Goal: Task Accomplishment & Management: Complete application form

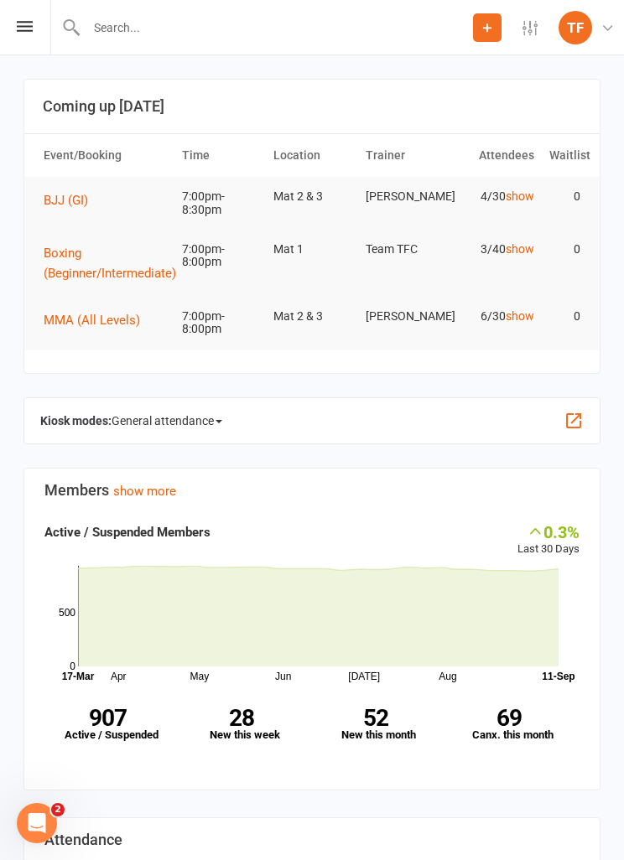
click at [31, 16] on div "Prospect Member Non-attending contact Class / event Appointment Grading event T…" at bounding box center [312, 27] width 624 height 55
click at [18, 23] on icon at bounding box center [25, 26] width 16 height 11
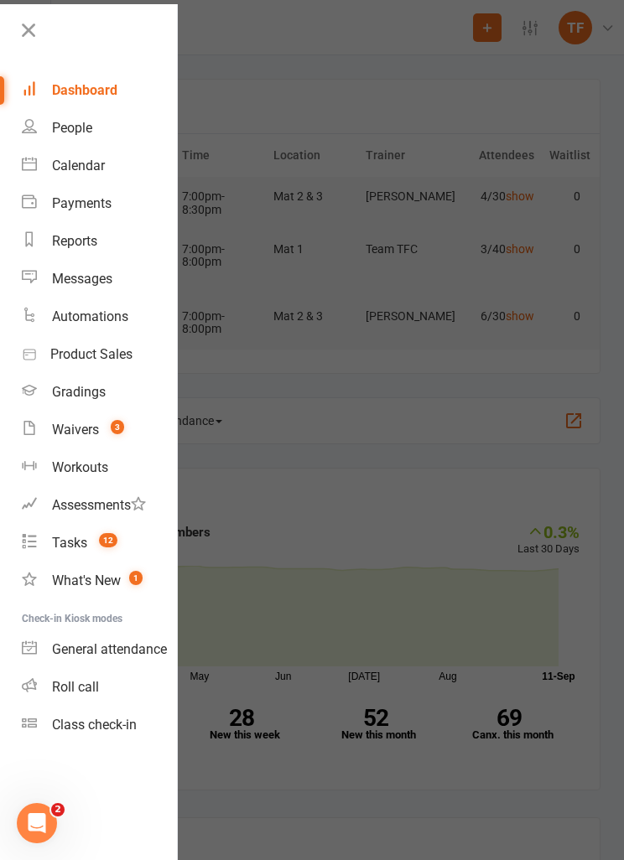
click at [116, 433] on span "3" at bounding box center [117, 427] width 13 height 14
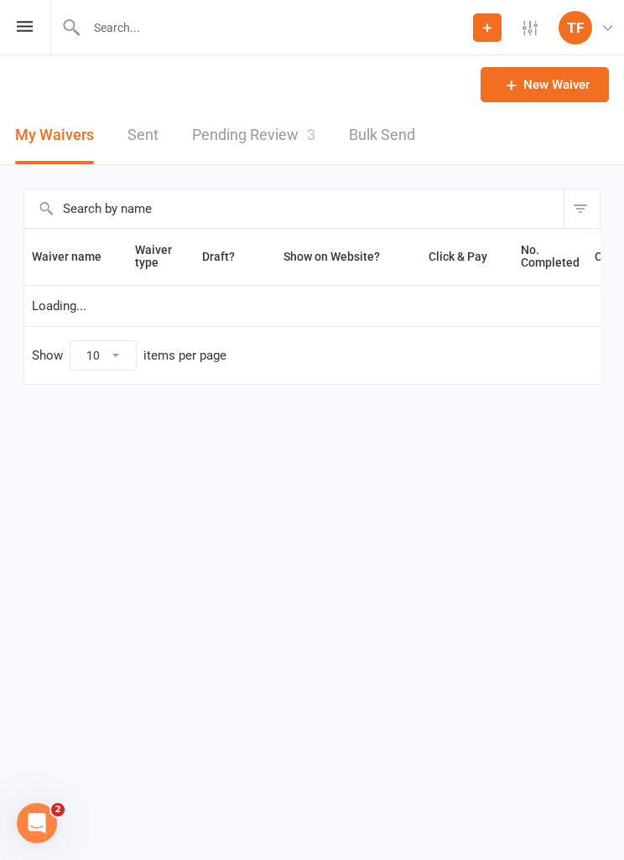
click at [30, 28] on icon at bounding box center [25, 26] width 16 height 11
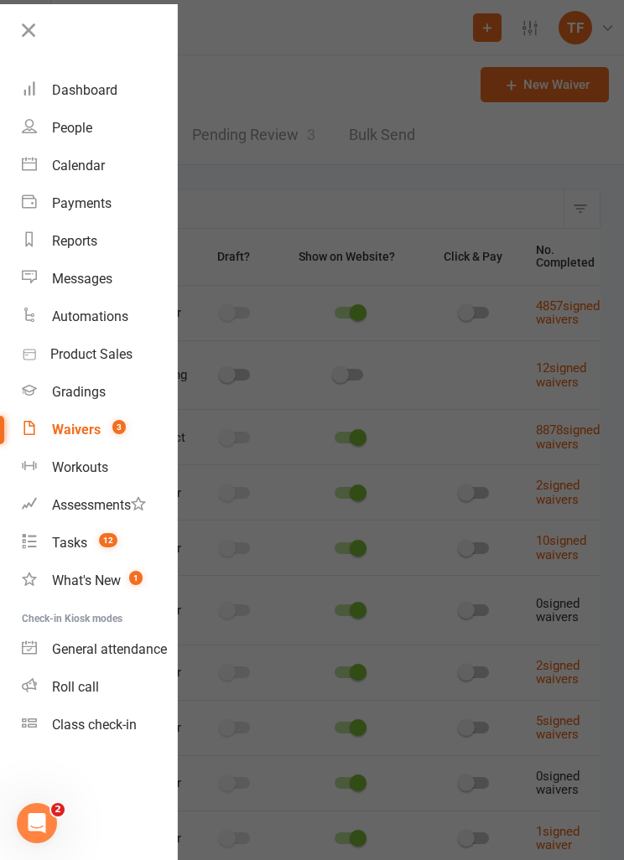
click at [104, 422] on count-badge "3" at bounding box center [115, 430] width 22 height 16
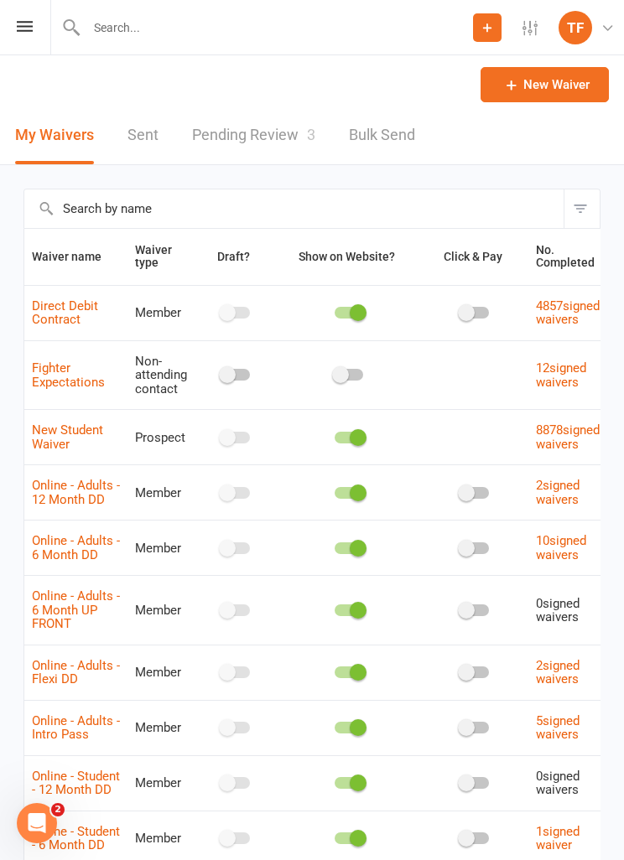
click at [271, 131] on link "Pending Review 3" at bounding box center [253, 135] width 123 height 58
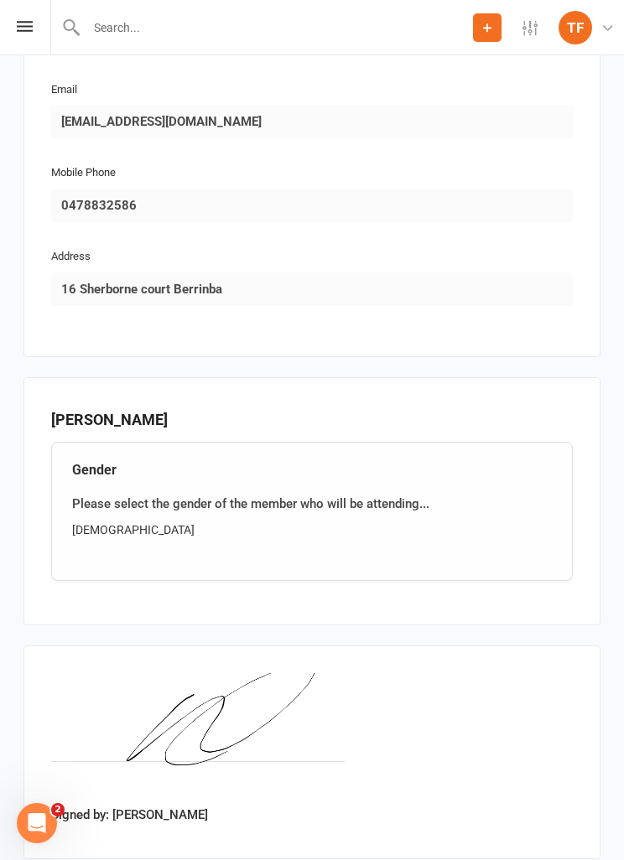
scroll to position [1377, 0]
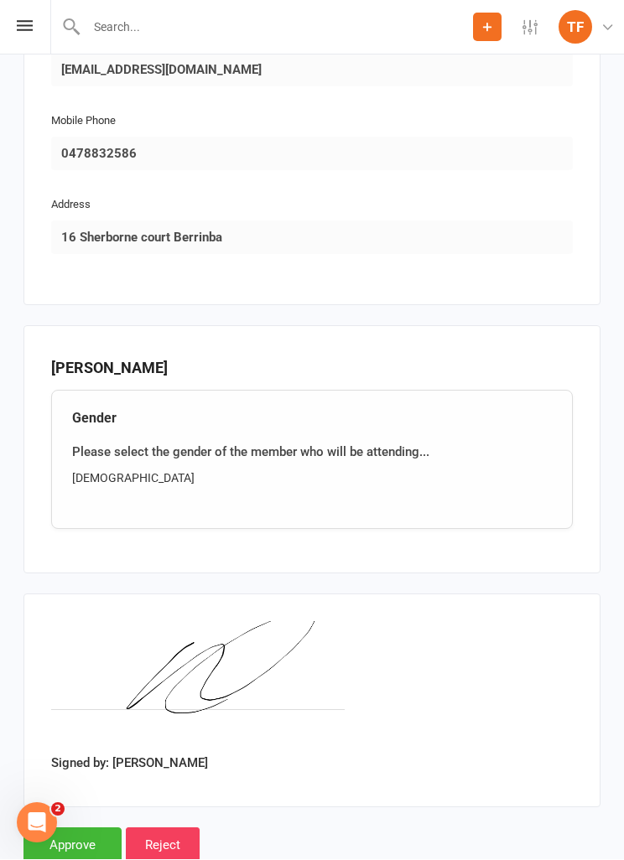
click at [87, 833] on input "Approve" at bounding box center [72, 845] width 98 height 35
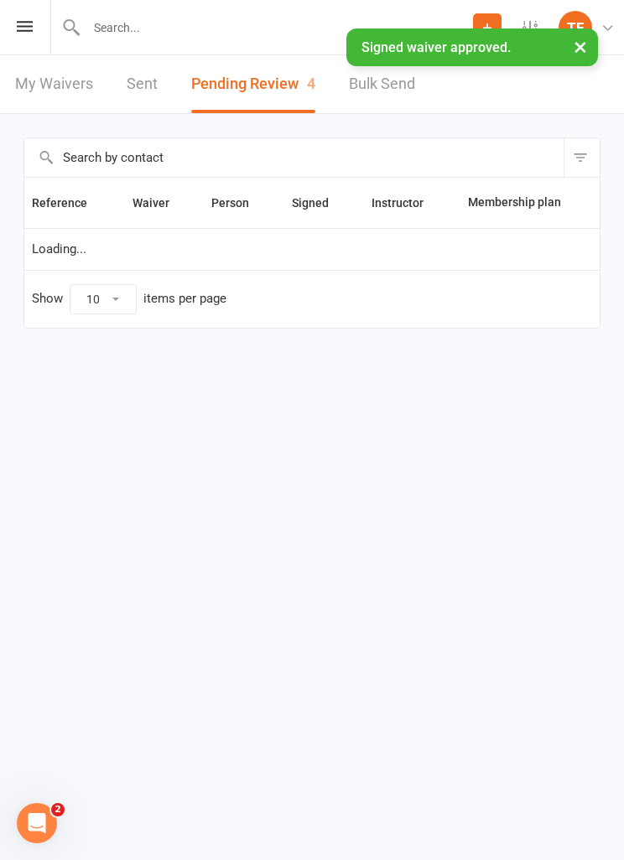
click at [308, 24] on input "text" at bounding box center [276, 27] width 391 height 23
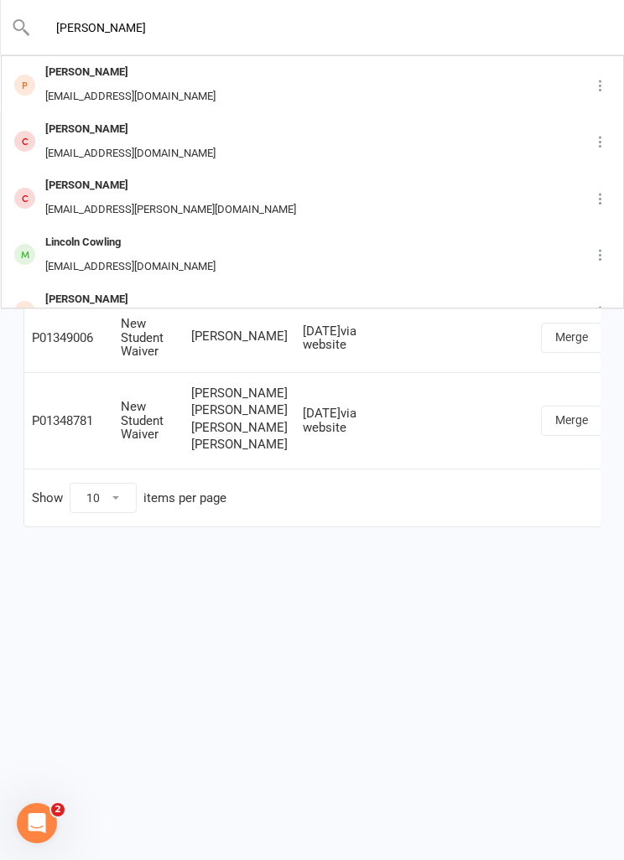
type input "[PERSON_NAME]"
click at [298, 90] on div "[PERSON_NAME] [EMAIL_ADDRESS][DOMAIN_NAME]" at bounding box center [288, 84] width 570 height 55
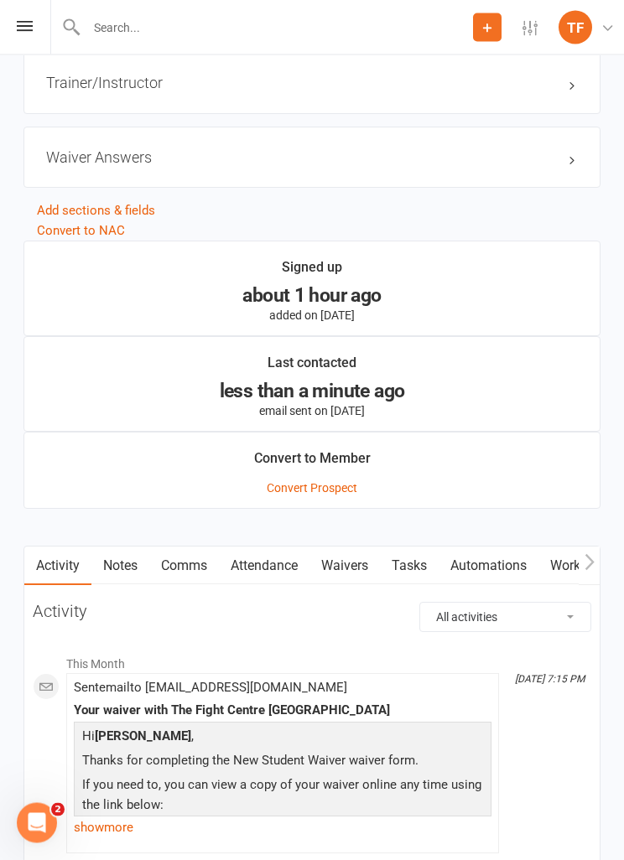
click at [359, 574] on link "Waivers" at bounding box center [344, 566] width 70 height 39
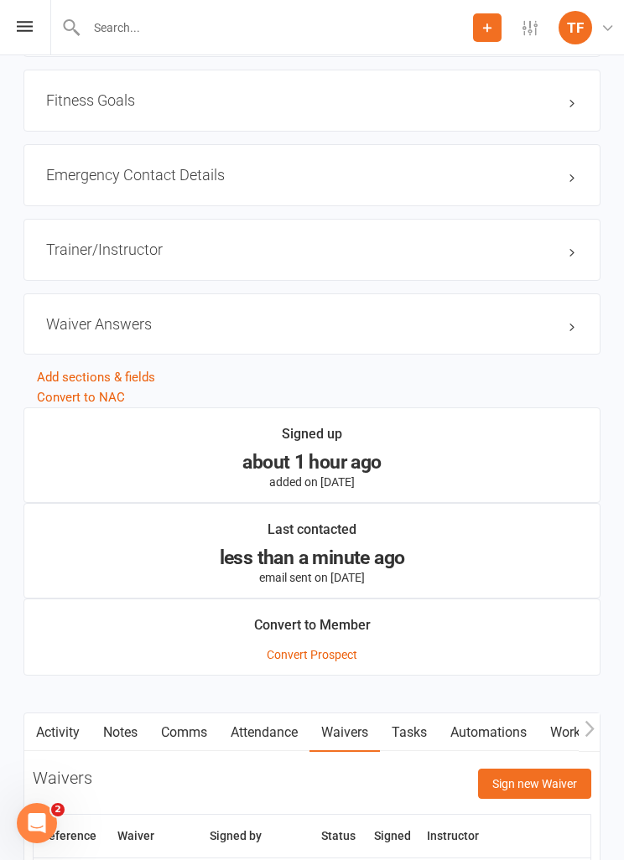
click at [507, 769] on button "Sign new Waiver" at bounding box center [534, 784] width 113 height 30
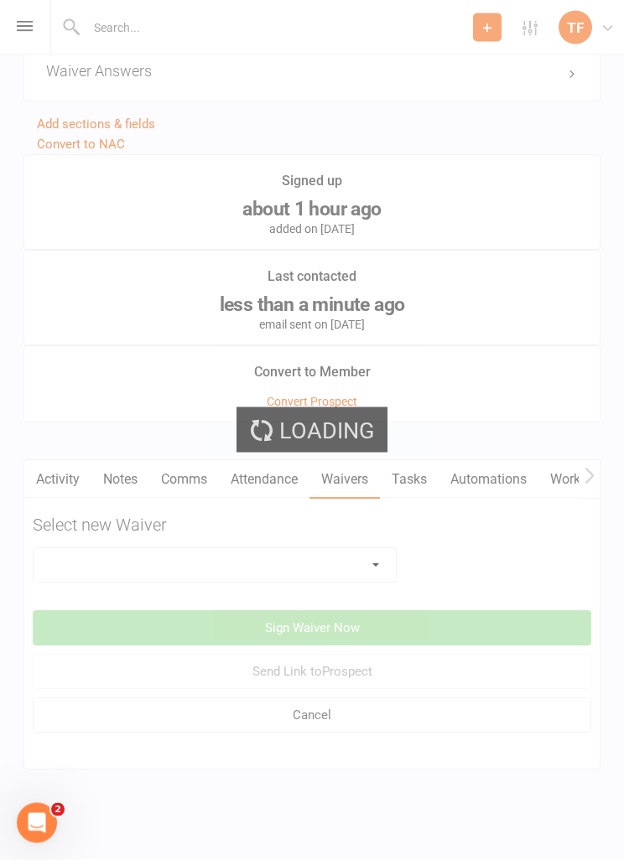
scroll to position [1515, 0]
click at [349, 536] on div "Loading" at bounding box center [312, 430] width 624 height 860
click at [358, 549] on div "Loading" at bounding box center [312, 430] width 624 height 860
click at [347, 562] on div "Loading" at bounding box center [312, 430] width 624 height 860
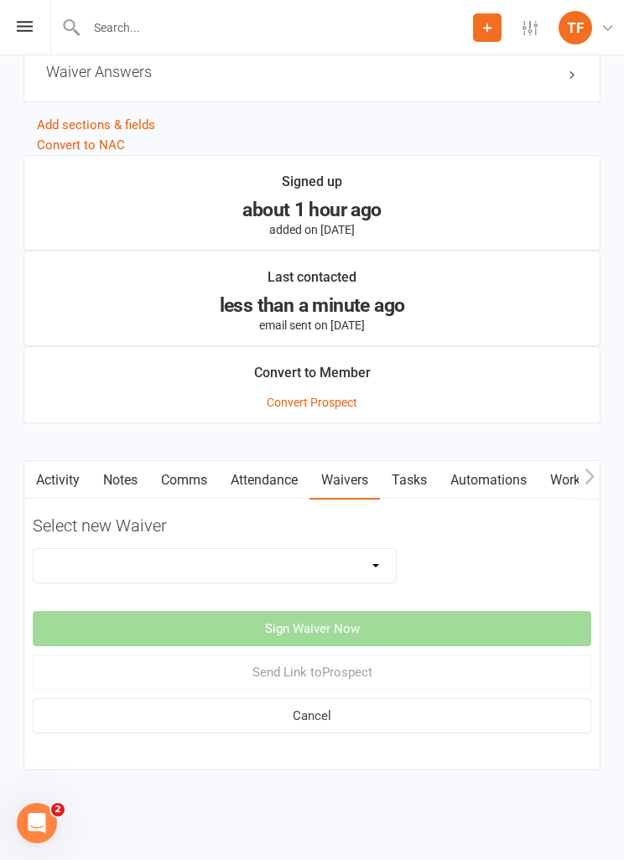
click at [351, 549] on select "Direct Debit Contract New Student Waiver Online - Adults - 12 Month DD Online -…" at bounding box center [215, 566] width 362 height 34
select select "2207"
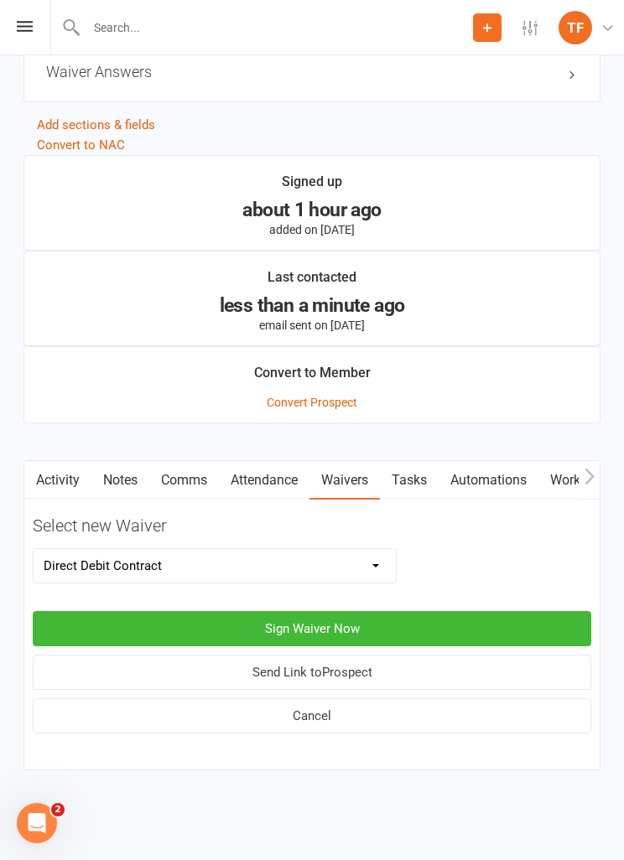
click at [438, 620] on button "Sign Waiver Now" at bounding box center [312, 628] width 558 height 35
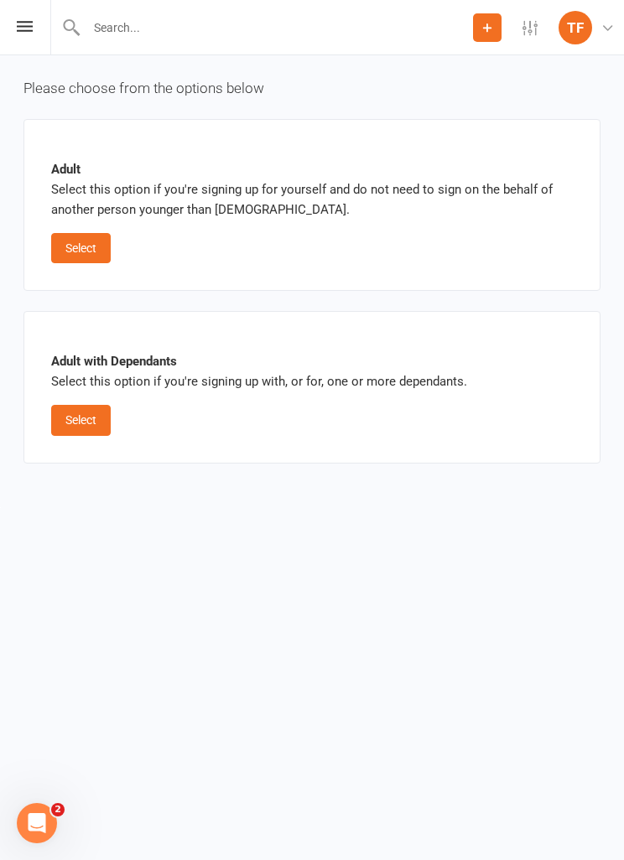
click at [96, 245] on button "Select" at bounding box center [81, 248] width 60 height 30
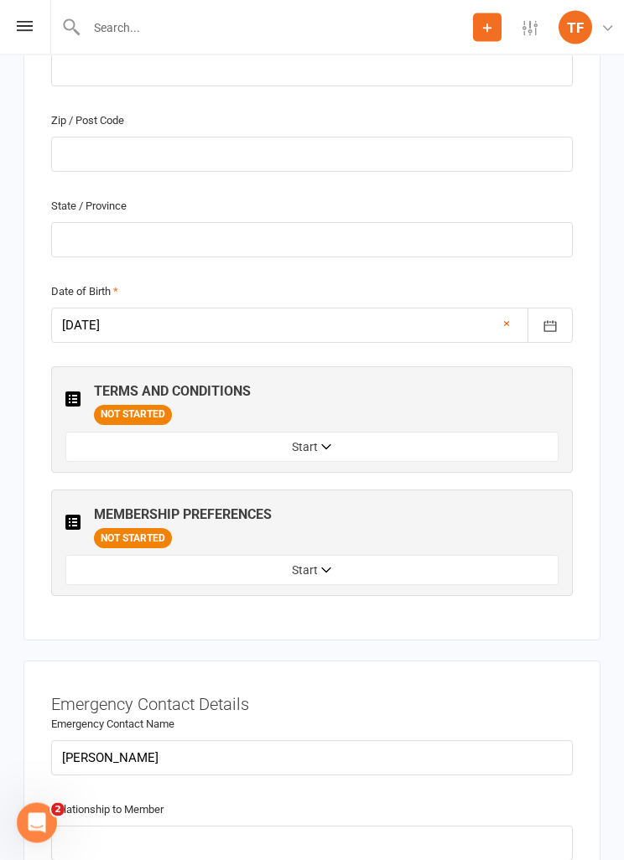
click at [440, 452] on button "Start" at bounding box center [311, 447] width 493 height 30
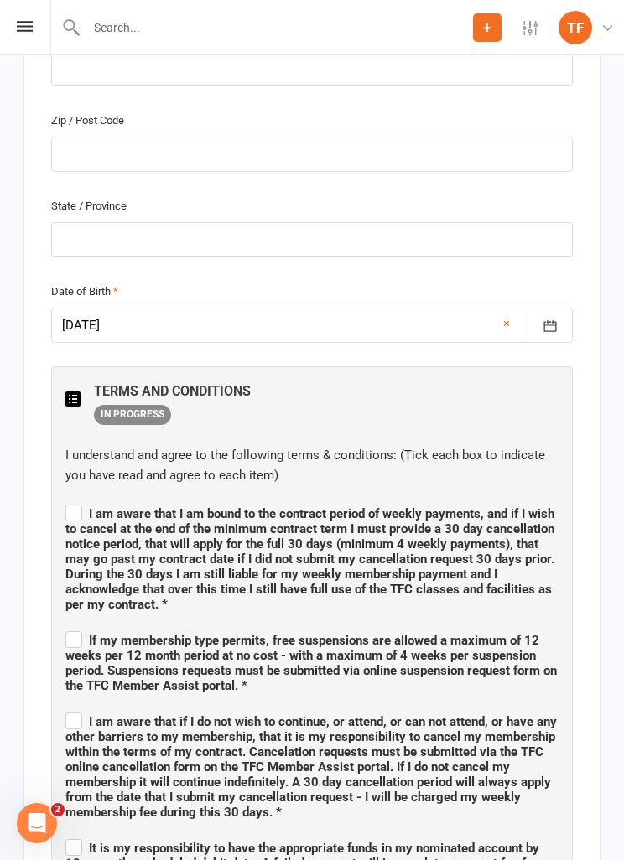
click at [68, 522] on span "I am aware that I am bound to the contract period of weekly payments, and if I …" at bounding box center [309, 559] width 489 height 106
click at [68, 499] on input "I am aware that I am bound to the contract period of weekly payments, and if I …" at bounding box center [311, 499] width 493 height 0
checkbox input "true"
click at [78, 645] on span "If my membership type permits, free suspensions are allowed a maximum of 12 wee…" at bounding box center [310, 663] width 491 height 60
click at [78, 625] on input "If my membership type permits, free suspensions are allowed a maximum of 12 wee…" at bounding box center [311, 625] width 493 height 0
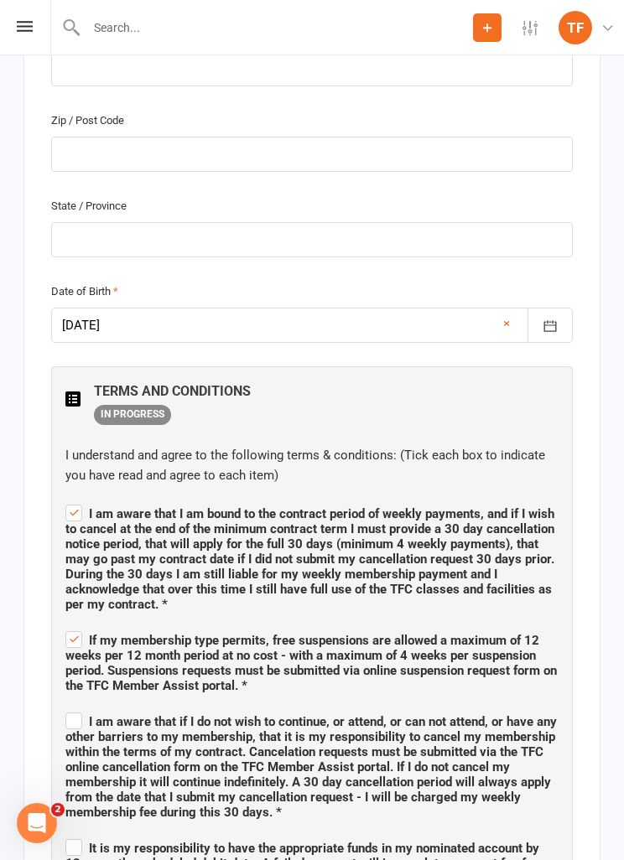
checkbox input "true"
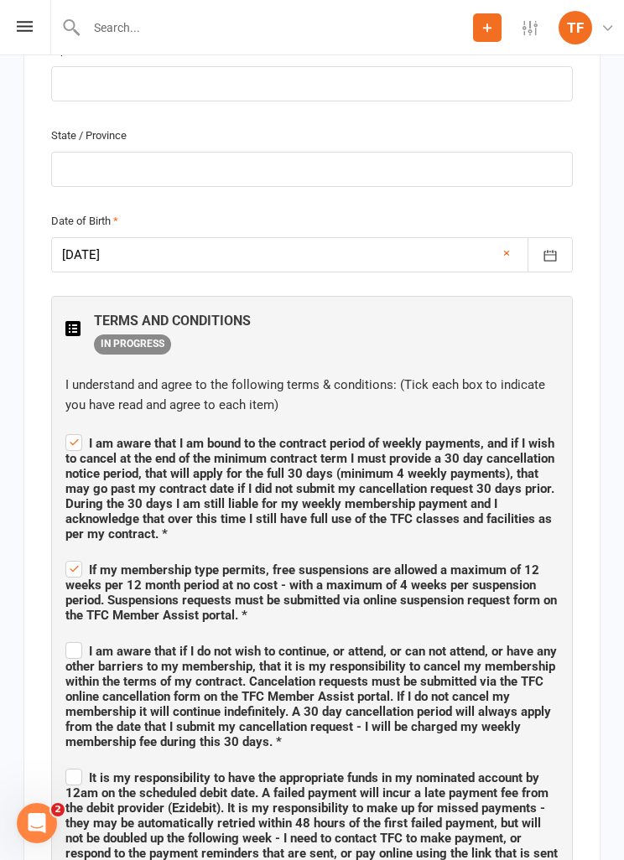
click at [88, 648] on span "I am aware that if I do not wish to continue, or attend, or can not attend, or …" at bounding box center [310, 697] width 491 height 106
click at [88, 636] on input "I am aware that if I do not wish to continue, or attend, or can not attend, or …" at bounding box center [311, 636] width 493 height 0
checkbox input "true"
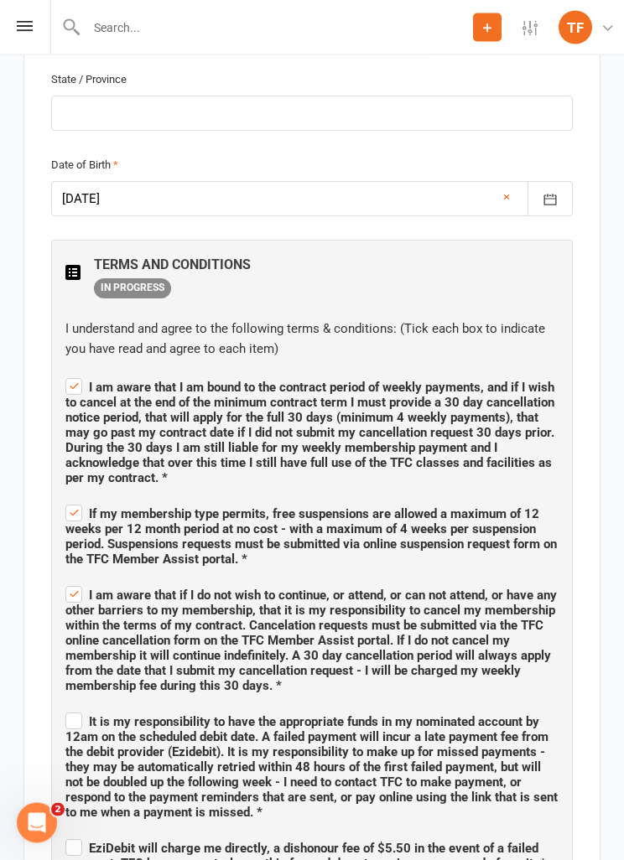
click at [78, 707] on input "It is my responsibility to have the appropriate funds in my nominated account b…" at bounding box center [311, 707] width 493 height 0
checkbox input "true"
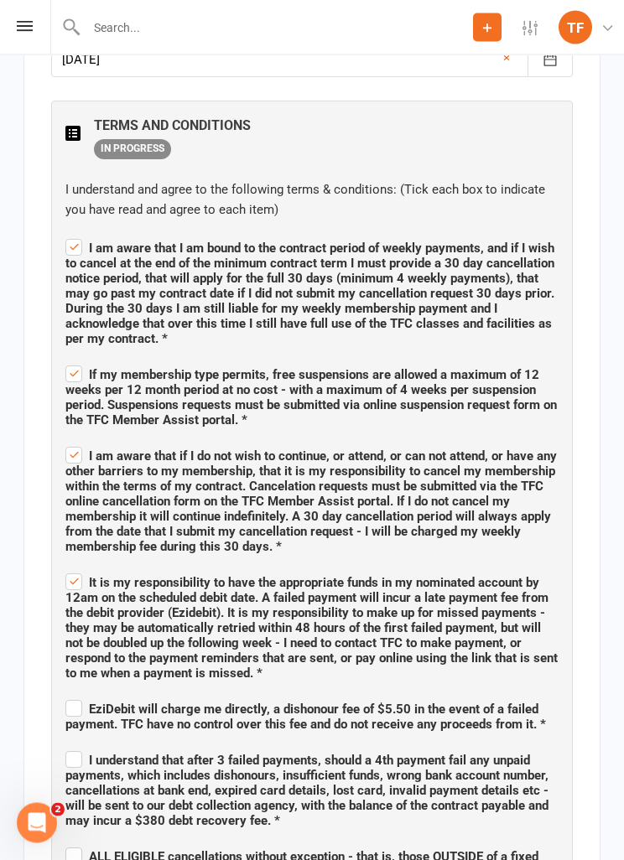
click at [79, 701] on label "EziDebit will charge me directly, a dishonour fee of $5.50 in the event of a fa…" at bounding box center [311, 714] width 493 height 35
click at [79, 695] on input "EziDebit will charge me directly, a dishonour fee of $5.50 in the event of a fa…" at bounding box center [311, 695] width 493 height 0
checkbox input "true"
click at [70, 755] on label "I understand that after 3 failed payments, should a 4th payment fail any unpaid…" at bounding box center [311, 788] width 493 height 80
click at [70, 745] on input "I understand that after 3 failed payments, should a 4th payment fail any unpaid…" at bounding box center [311, 745] width 493 height 0
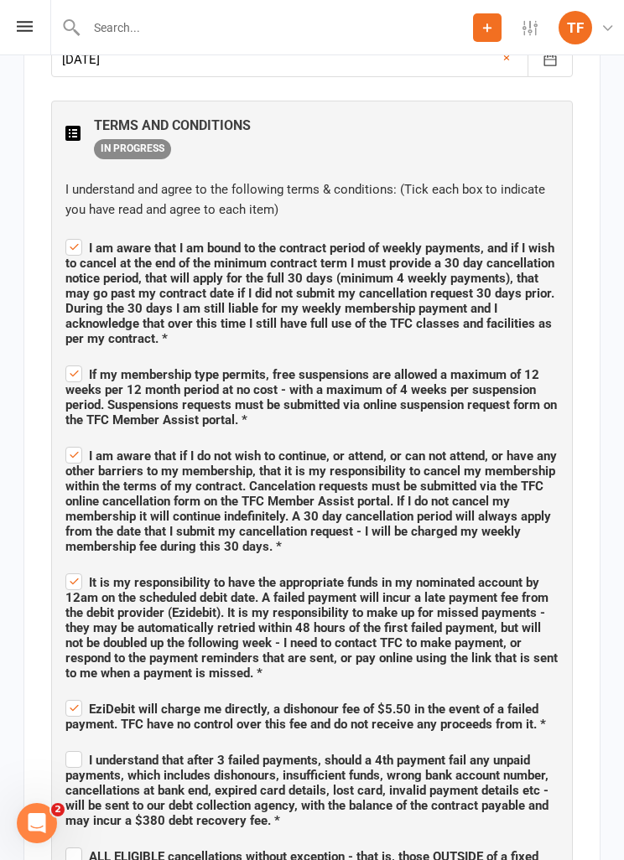
checkbox input "true"
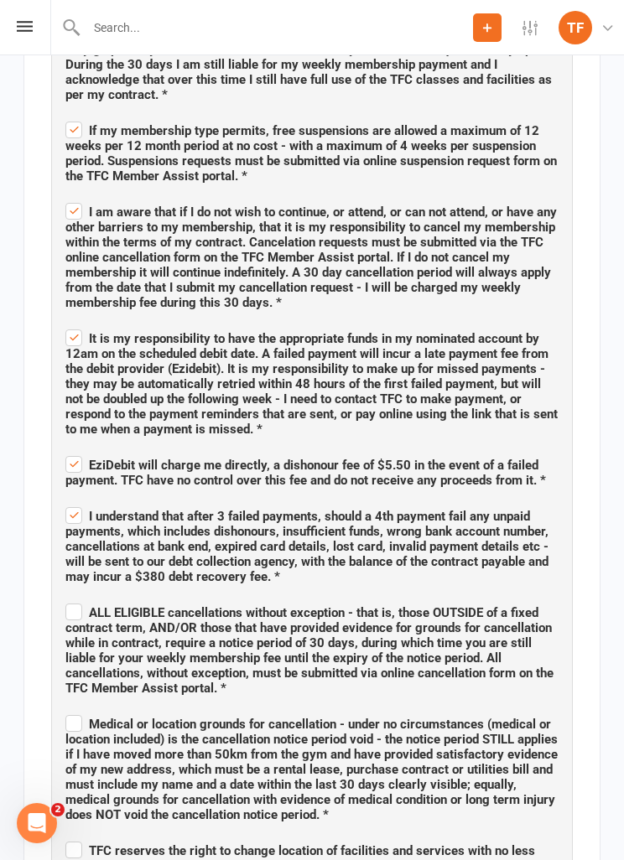
click at [85, 605] on span "ALL ELIGIBLE cancellations without exception - that is, those OUTSIDE of a fixe…" at bounding box center [309, 650] width 488 height 91
click at [85, 598] on input "ALL ELIGIBLE cancellations without exception - that is, those OUTSIDE of a fixe…" at bounding box center [311, 598] width 493 height 0
checkbox input "true"
click at [69, 715] on label "Medical or location grounds for cancellation - under no circumstances (medical …" at bounding box center [311, 767] width 493 height 111
click at [69, 709] on input "Medical or location grounds for cancellation - under no circumstances (medical …" at bounding box center [311, 709] width 493 height 0
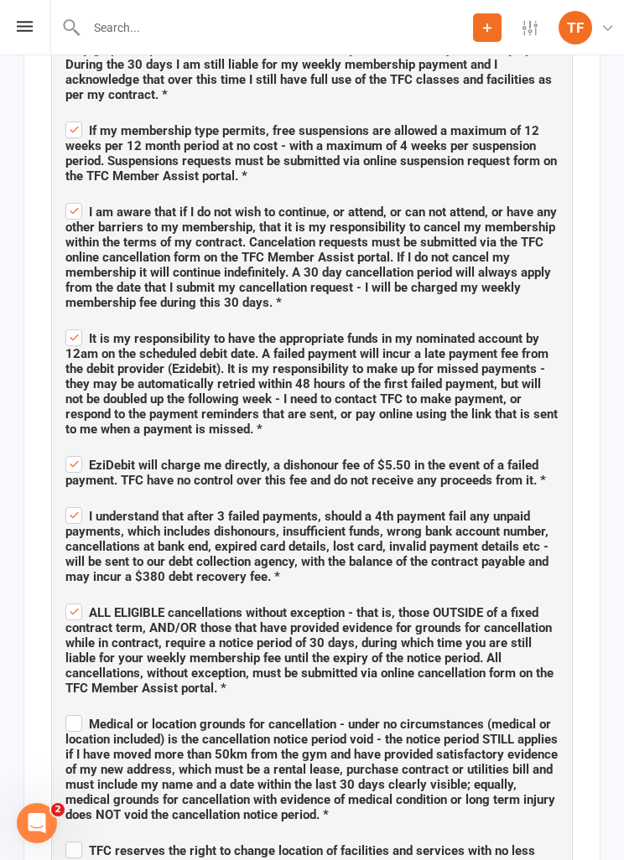
checkbox input "true"
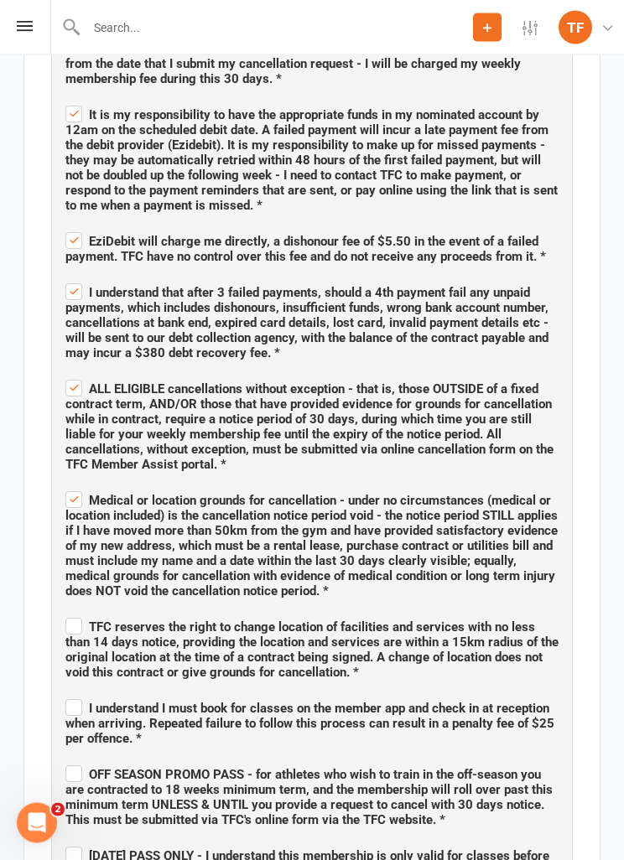
scroll to position [1865, 0]
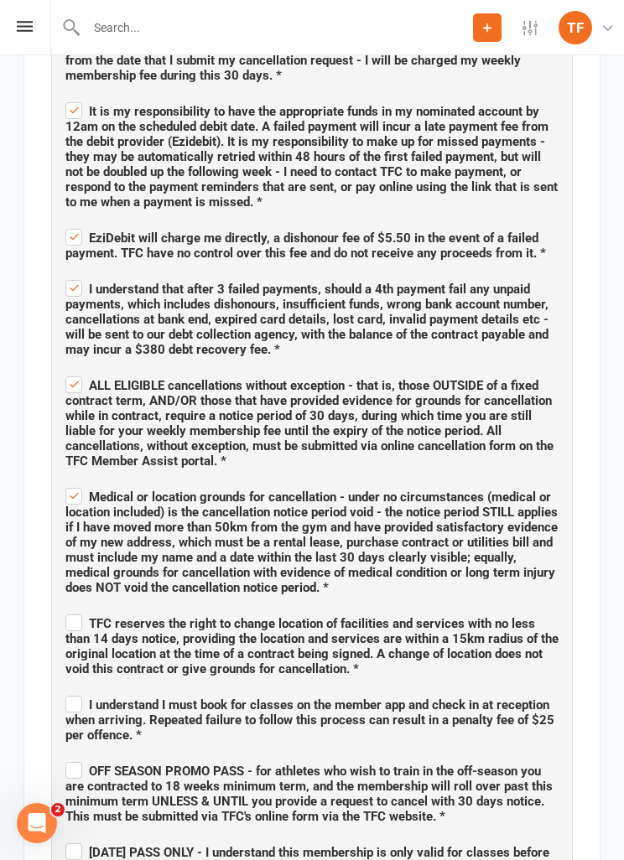
click at [90, 616] on span "TFC reserves the right to change location of facilities and services with no le…" at bounding box center [311, 646] width 493 height 60
click at [90, 609] on input "TFC reserves the right to change location of facilities and services with no le…" at bounding box center [311, 609] width 493 height 0
checkbox input "true"
click at [70, 698] on label "I understand I must book for classes on the member app and check in at receptio…" at bounding box center [311, 717] width 493 height 50
click at [70, 690] on input "I understand I must book for classes on the member app and check in at receptio…" at bounding box center [311, 690] width 493 height 0
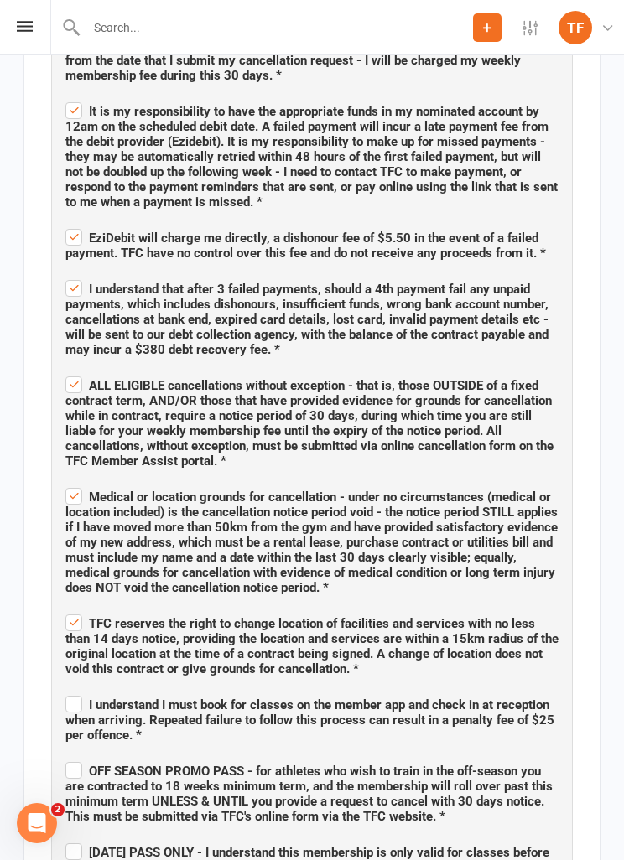
checkbox input "true"
click at [66, 769] on label "OFF SEASON PROMO PASS - for athletes who wish to train in the off-season you ar…" at bounding box center [311, 791] width 493 height 65
click at [66, 756] on input "OFF SEASON PROMO PASS - for athletes who wish to train in the off-season you ar…" at bounding box center [311, 756] width 493 height 0
checkbox input "true"
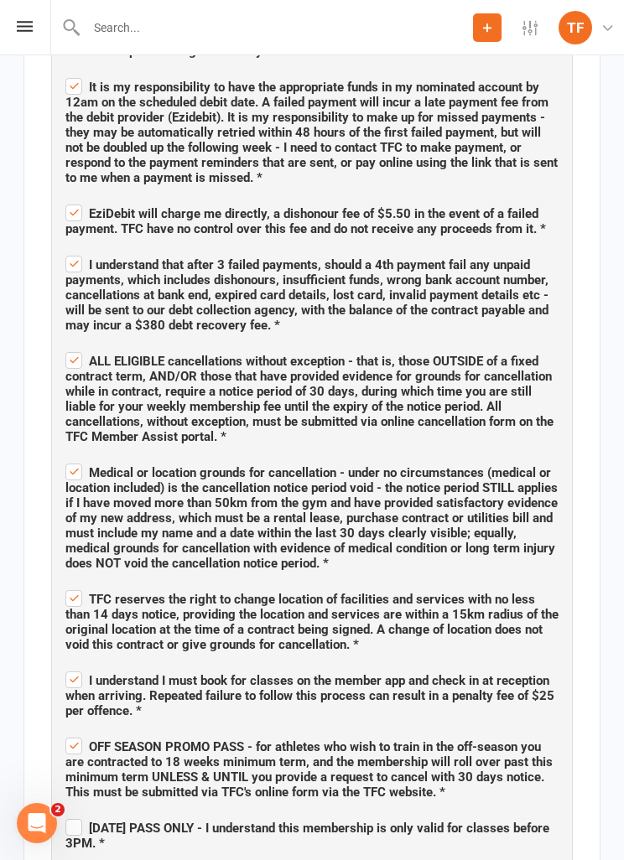
scroll to position [1933, 0]
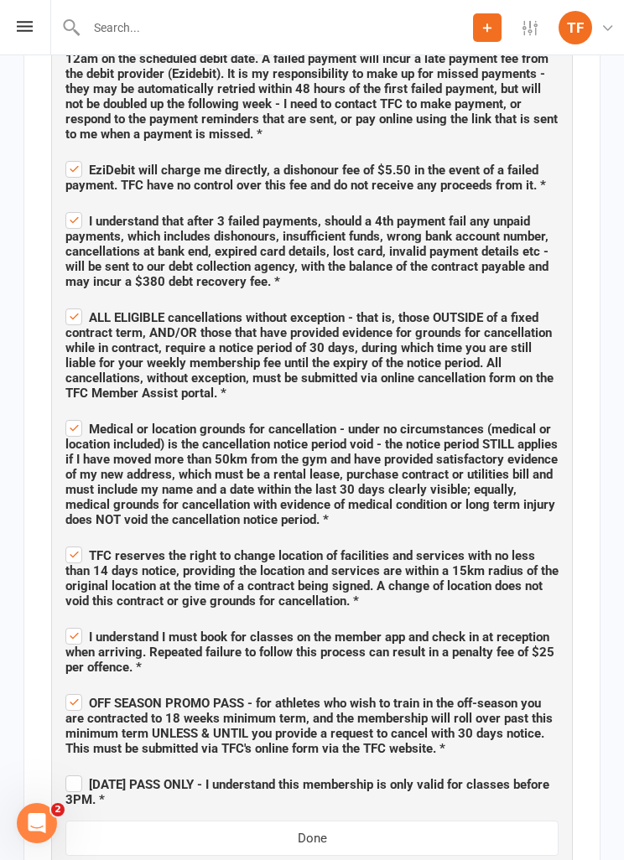
click at [81, 779] on label "[DATE] PASS ONLY - I understand this membership is only valid for classes befor…" at bounding box center [311, 789] width 493 height 35
click at [81, 769] on input "[DATE] PASS ONLY - I understand this membership is only valid for classes befor…" at bounding box center [311, 769] width 493 height 0
checkbox input "true"
click at [441, 831] on button "Done" at bounding box center [311, 838] width 493 height 35
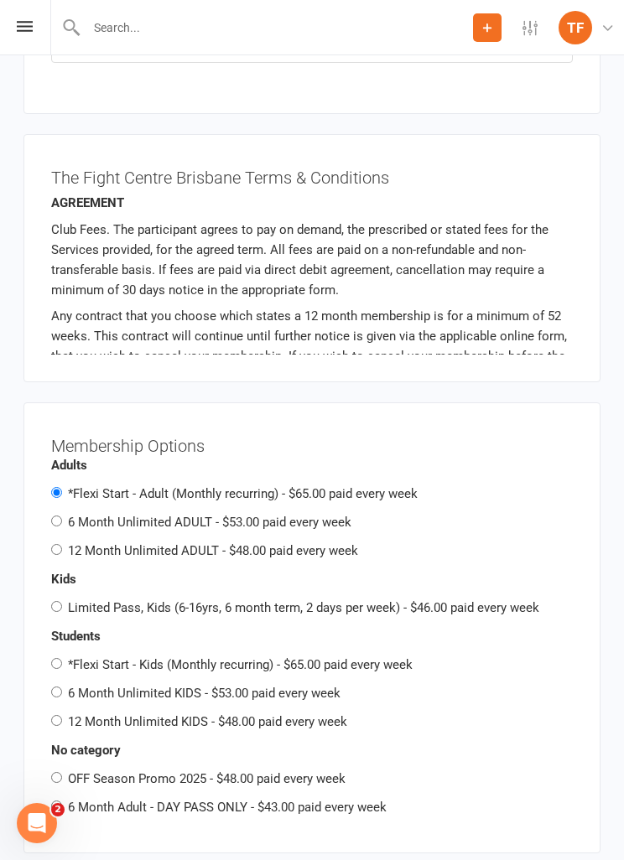
scroll to position [2182, 0]
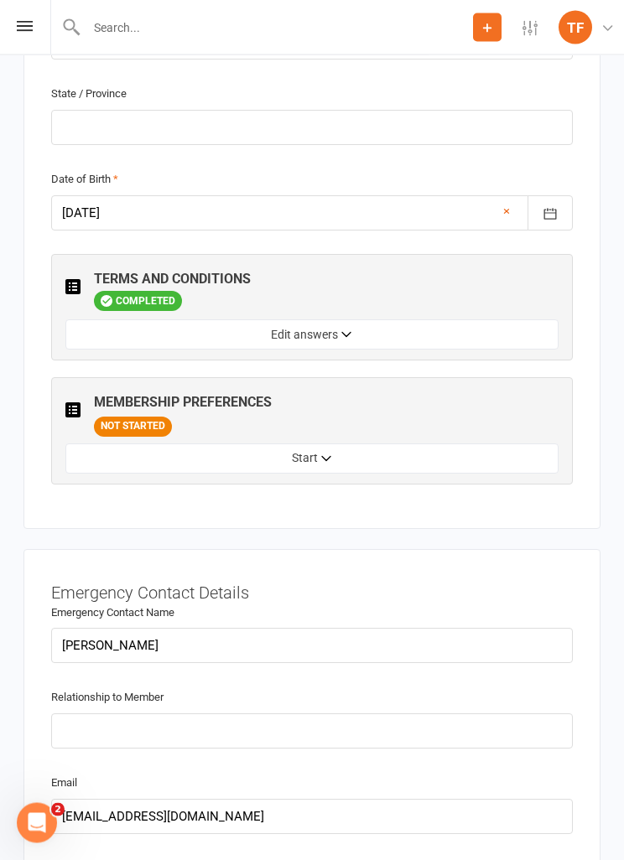
click at [449, 446] on button "Start" at bounding box center [311, 459] width 493 height 30
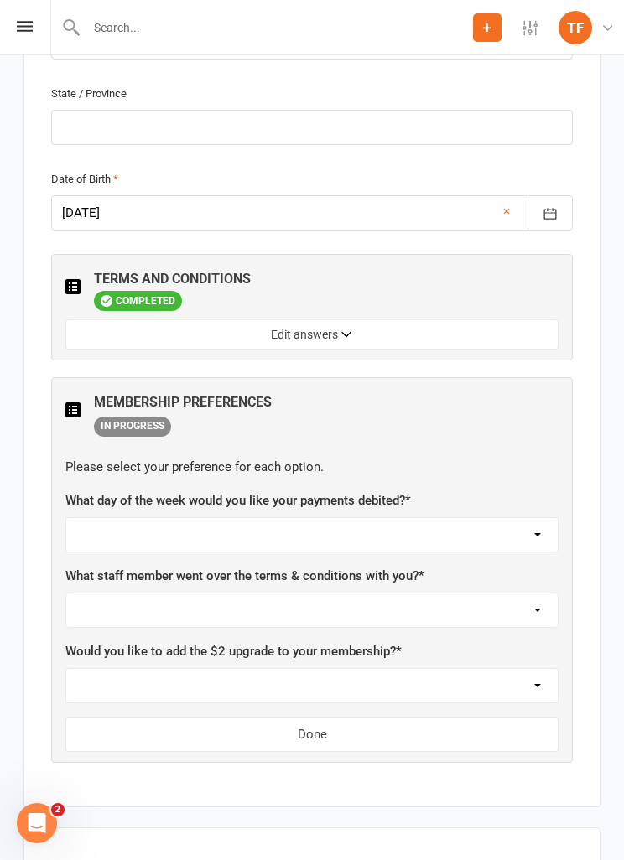
click at [408, 518] on select "[DATE] [DATE] [DATE] [DATE] [DATE]" at bounding box center [311, 535] width 491 height 34
select select "[DATE]"
click at [469, 612] on select "Not sure [PERSON_NAME] [PERSON_NAME] [PERSON_NAME] [PERSON_NAME] [PERSON_NAME] …" at bounding box center [311, 610] width 491 height 34
select select "[PERSON_NAME]"
click at [482, 321] on button "Edit answers" at bounding box center [311, 334] width 493 height 30
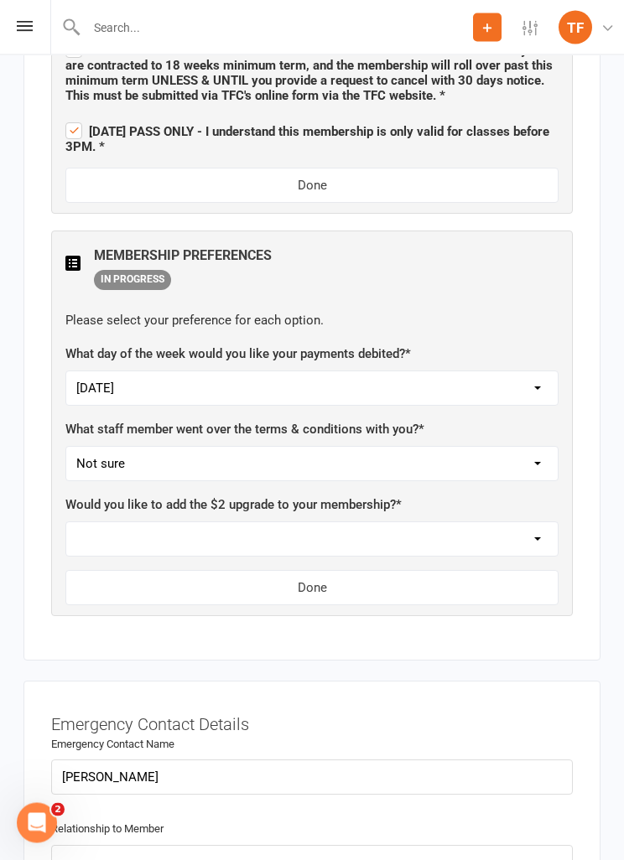
click at [399, 523] on select "Yes, please add Not at this time" at bounding box center [311, 540] width 491 height 34
select select "Not at this time"
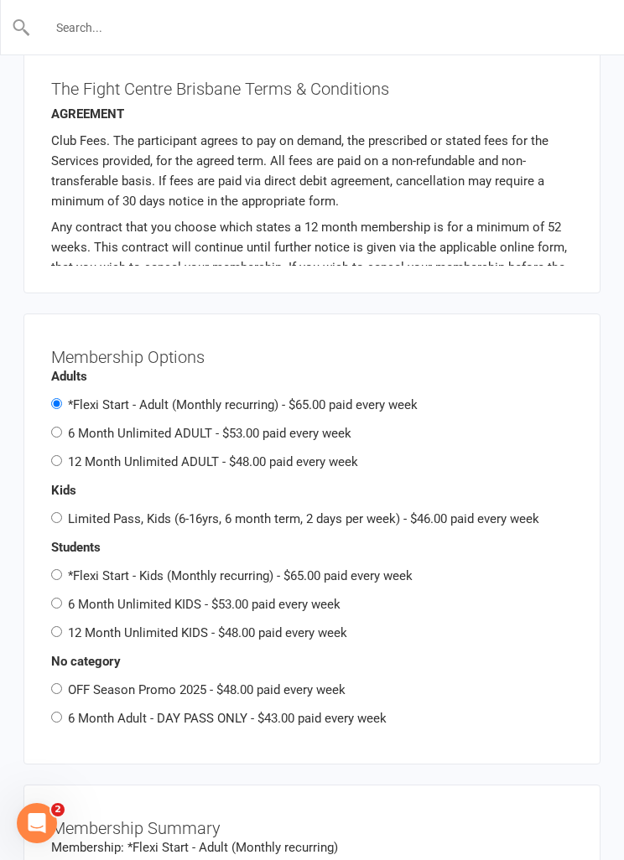
scroll to position [3831, 0]
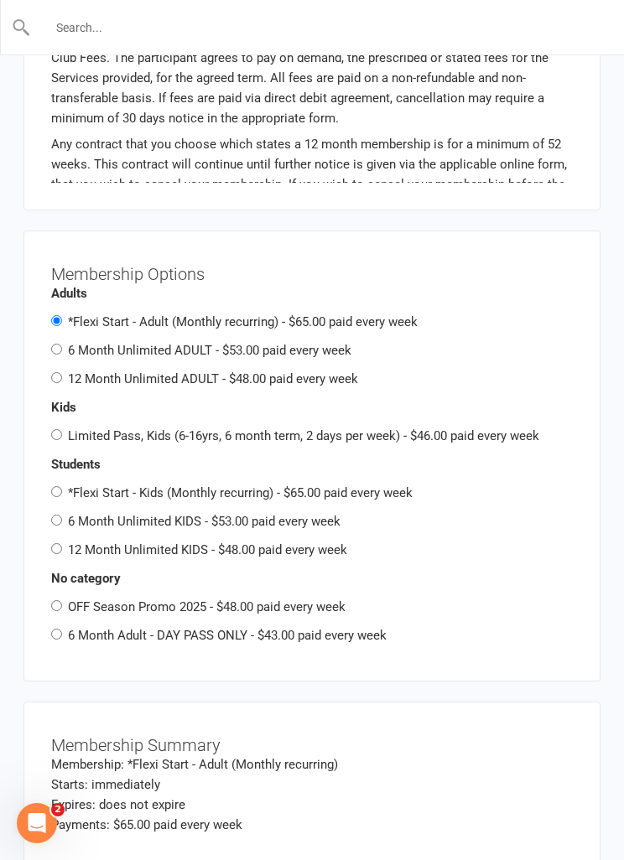
click at [76, 343] on label "6 Month Unlimited ADULT - $53.00 paid every week" at bounding box center [209, 350] width 283 height 15
click at [62, 344] on input "6 Month Unlimited ADULT - $53.00 paid every week" at bounding box center [56, 349] width 11 height 11
radio input "true"
click at [71, 314] on label "*Flexi Start - Adult (Monthly recurring) - $65.00 paid every week" at bounding box center [243, 321] width 350 height 15
click at [62, 315] on input "*Flexi Start - Adult (Monthly recurring) - $65.00 paid every week" at bounding box center [56, 320] width 11 height 11
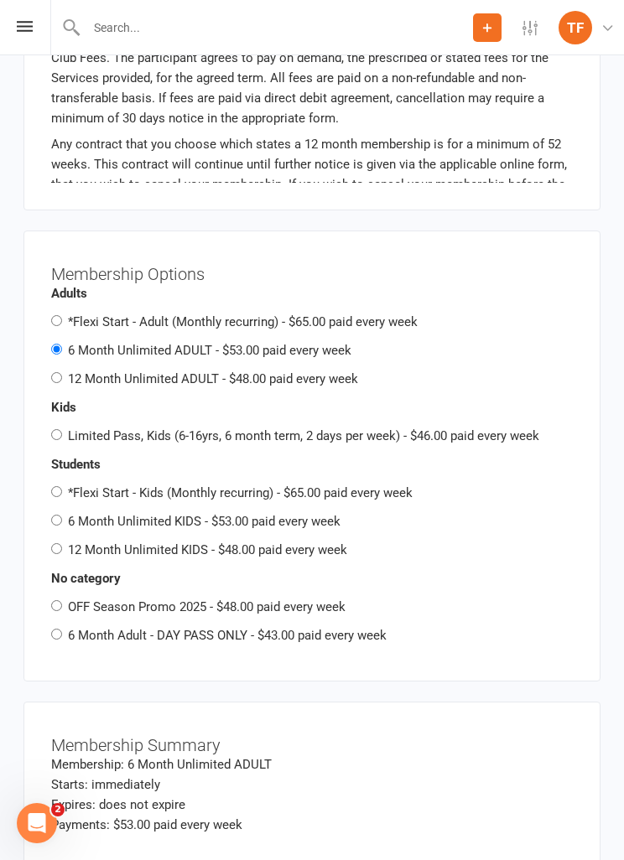
radio input "true"
radio input "false"
click at [60, 372] on input "12 Month Unlimited ADULT - $48.00 paid every week" at bounding box center [56, 377] width 11 height 11
radio input "true"
radio input "false"
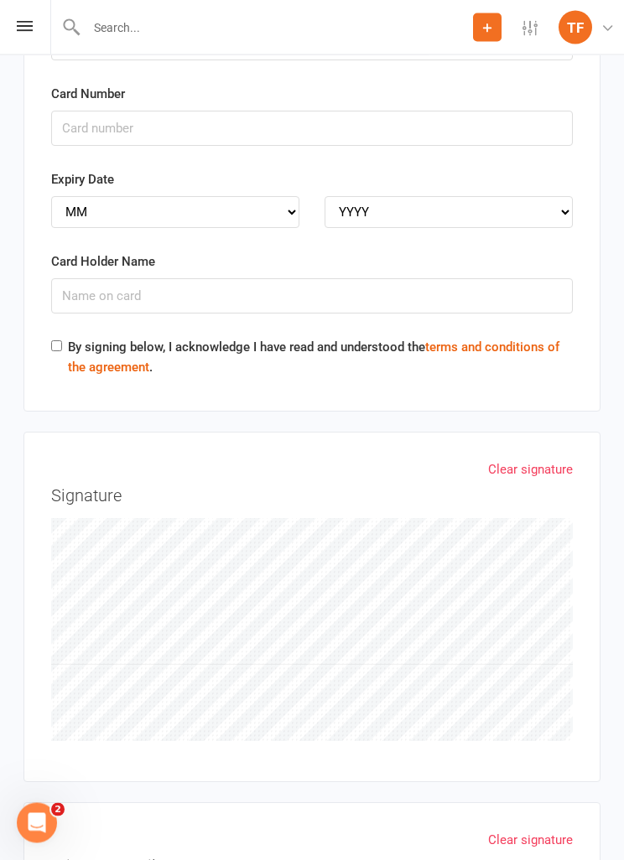
scroll to position [5052, 0]
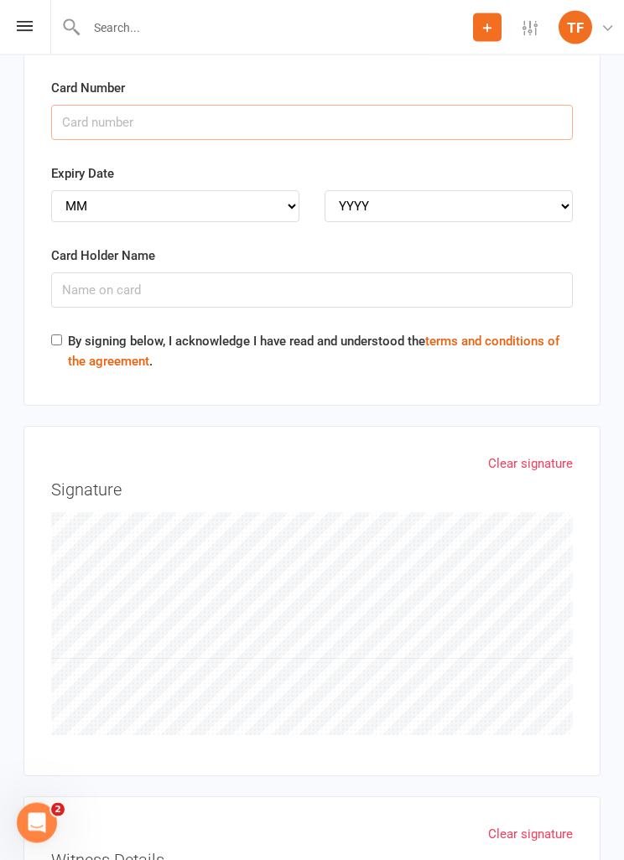
click at [213, 106] on input "Card Number" at bounding box center [311, 123] width 521 height 35
type input "[CREDIT_CARD_NUMBER]"
click at [229, 191] on select "MM 01 02 03 04 05 06 07 08 09 10 11 12" at bounding box center [175, 207] width 248 height 32
select select "09"
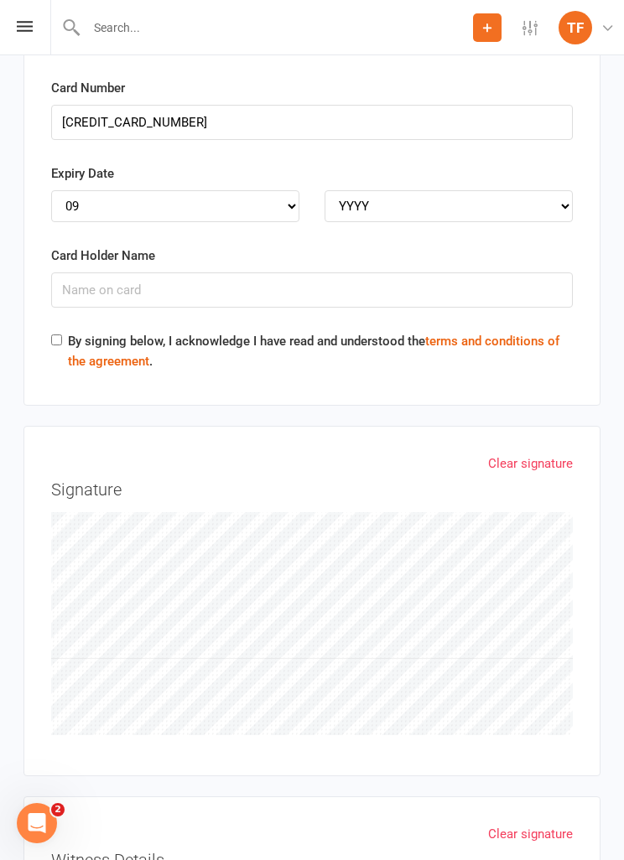
click at [438, 164] on div "Expiry Date MM 01 02 03 04 05 06 07 08 09 10 11 12 YYYY 2025 2026 2027 2028 202…" at bounding box center [311, 192] width 521 height 59
click at [522, 190] on select "YYYY 2025 2026 2027 2028 2029 2030 2031 2032 2033 2034" at bounding box center [448, 206] width 248 height 32
select select "2027"
click at [272, 272] on input "Card Holder Name" at bounding box center [311, 289] width 521 height 35
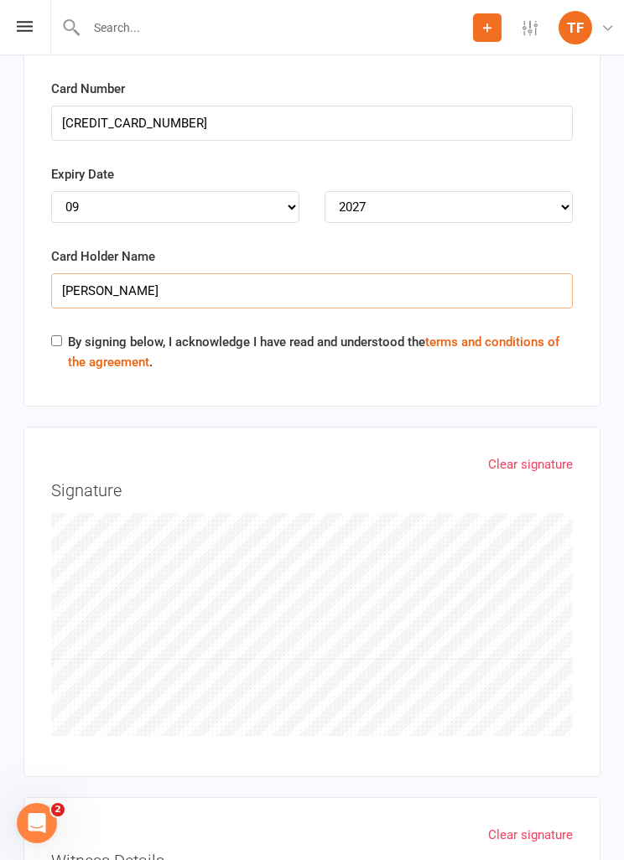
type input "[PERSON_NAME]"
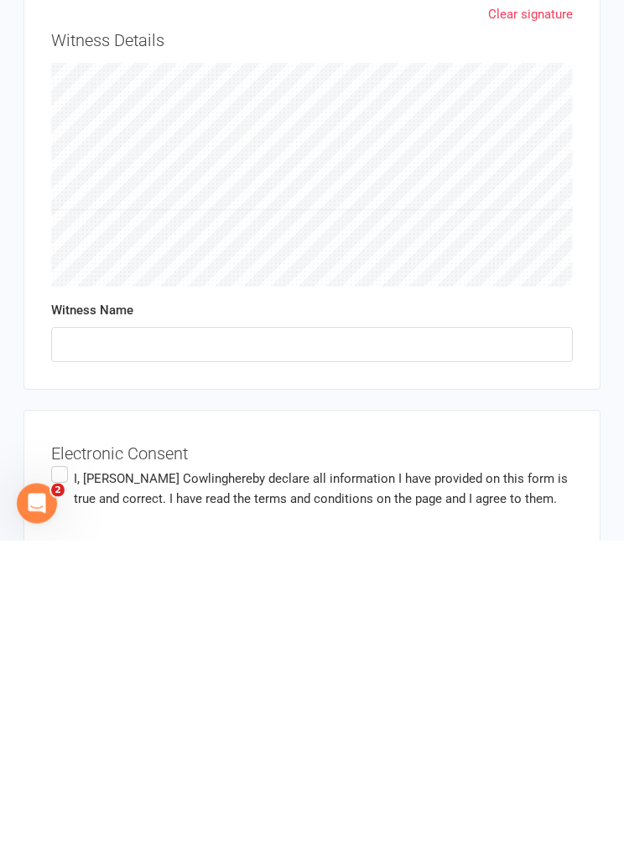
scroll to position [5550, 0]
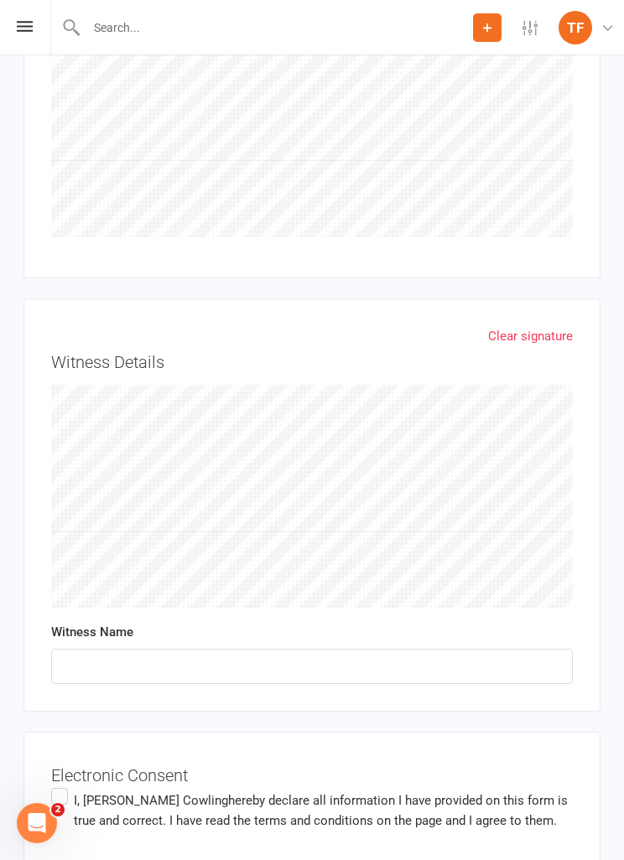
click at [308, 793] on span "hereby declare all information I have provided on this form is true and correct…" at bounding box center [321, 810] width 494 height 35
click at [62, 785] on input "I, [PERSON_NAME] hereby declare all information I have provided on this form is…" at bounding box center [56, 785] width 11 height 0
click at [452, 649] on input "text" at bounding box center [311, 666] width 521 height 35
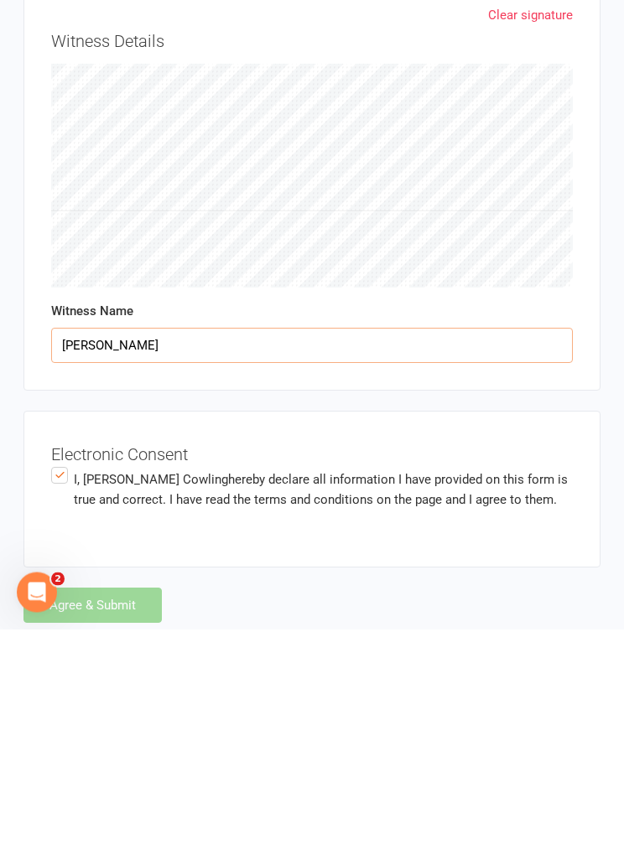
type input "[PERSON_NAME]"
click at [128, 819] on div "Agree & Submit" at bounding box center [311, 836] width 577 height 35
click at [73, 720] on label "I, [PERSON_NAME] hereby declare all information I have provided on this form is…" at bounding box center [311, 746] width 521 height 53
click at [62, 720] on input "I, [PERSON_NAME] hereby declare all information I have provided on this form is…" at bounding box center [56, 720] width 11 height 0
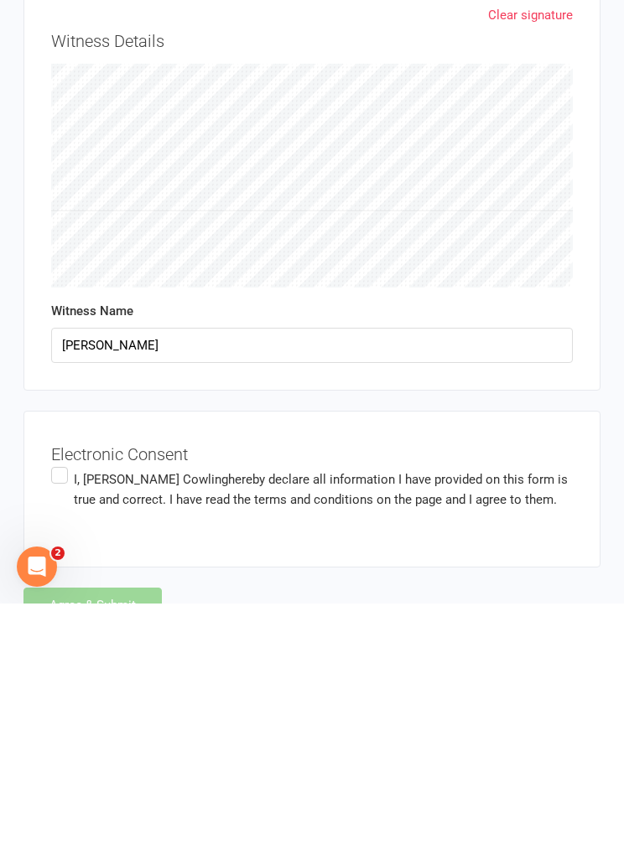
click at [71, 695] on h3 "Electronic Consent" at bounding box center [311, 707] width 521 height 25
click at [65, 720] on label "I, [PERSON_NAME] hereby declare all information I have provided on this form is…" at bounding box center [311, 746] width 521 height 53
click at [62, 720] on input "I, [PERSON_NAME] hereby declare all information I have provided on this form is…" at bounding box center [56, 720] width 11 height 0
click at [81, 844] on div "Agree & Submit" at bounding box center [311, 861] width 577 height 35
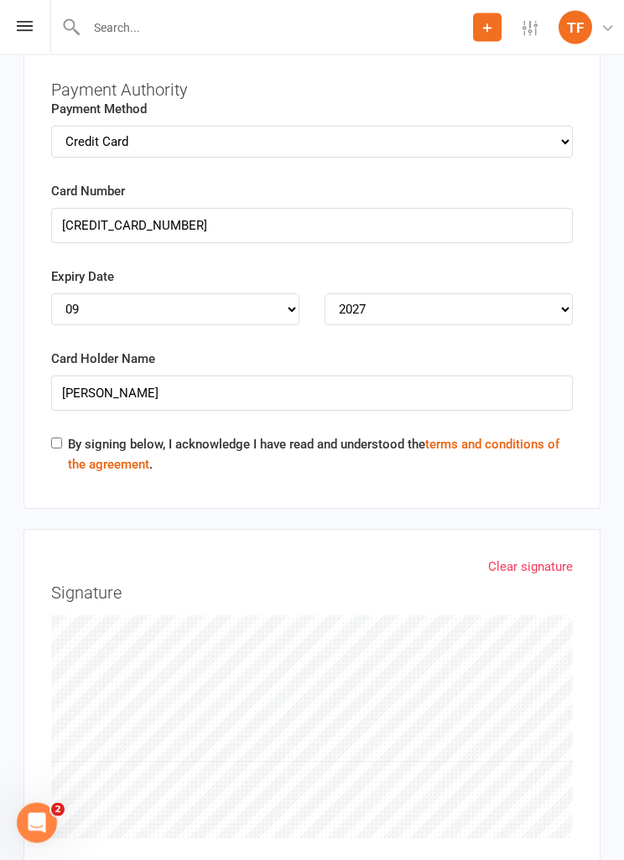
click at [62, 438] on input "By signing below, I acknowledge I have read and understood the terms and condit…" at bounding box center [56, 443] width 11 height 11
checkbox input "true"
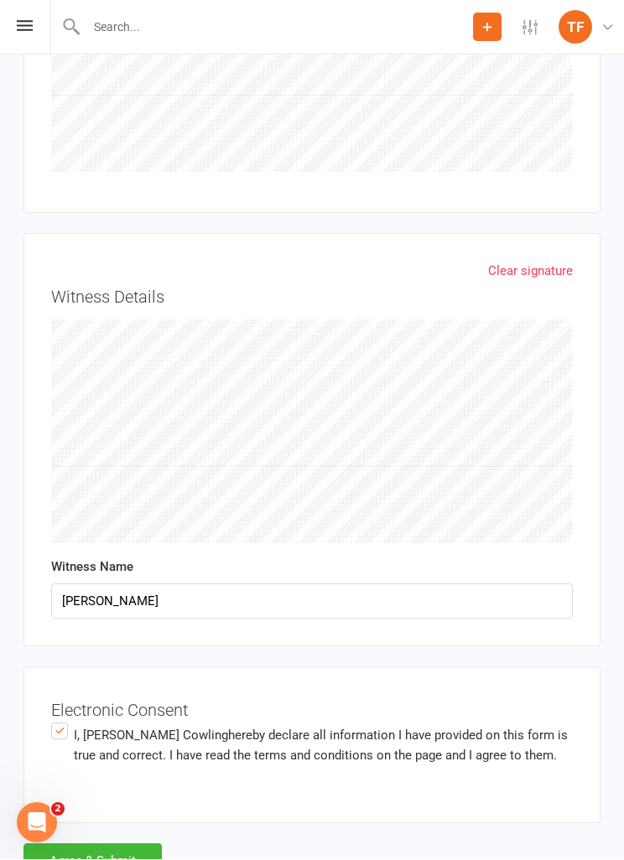
click at [106, 844] on button "Agree & Submit" at bounding box center [92, 861] width 138 height 35
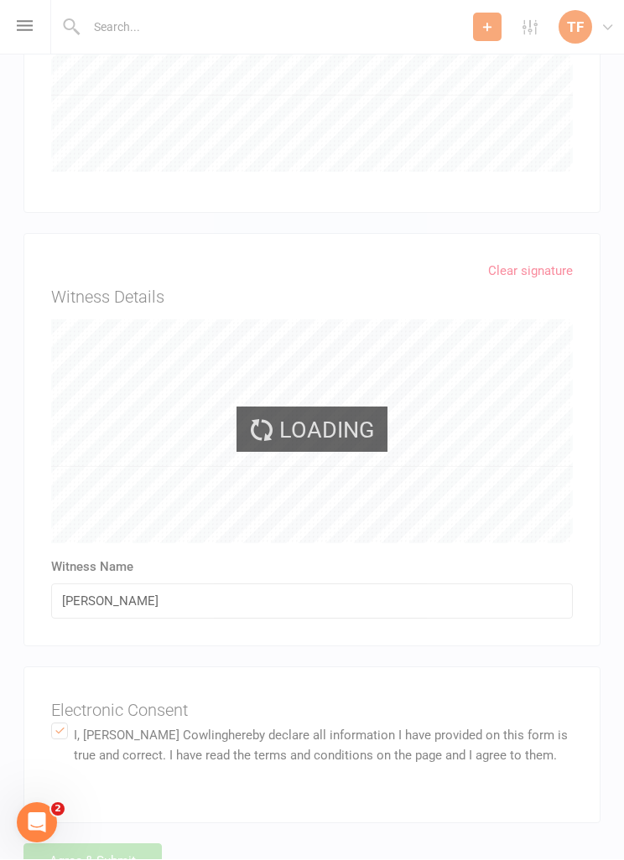
scroll to position [5616, 0]
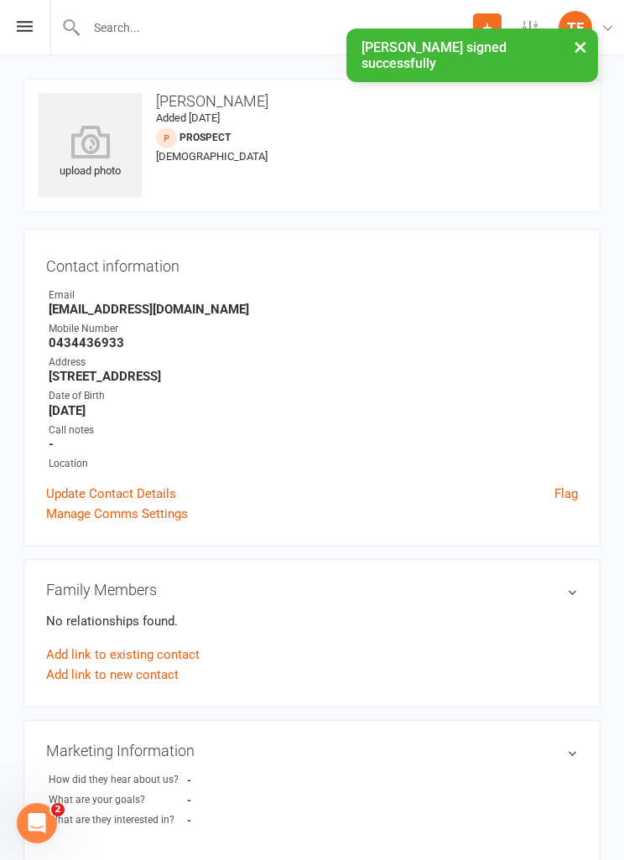
click at [81, 158] on icon at bounding box center [90, 142] width 105 height 34
